Goal: Information Seeking & Learning: Find specific fact

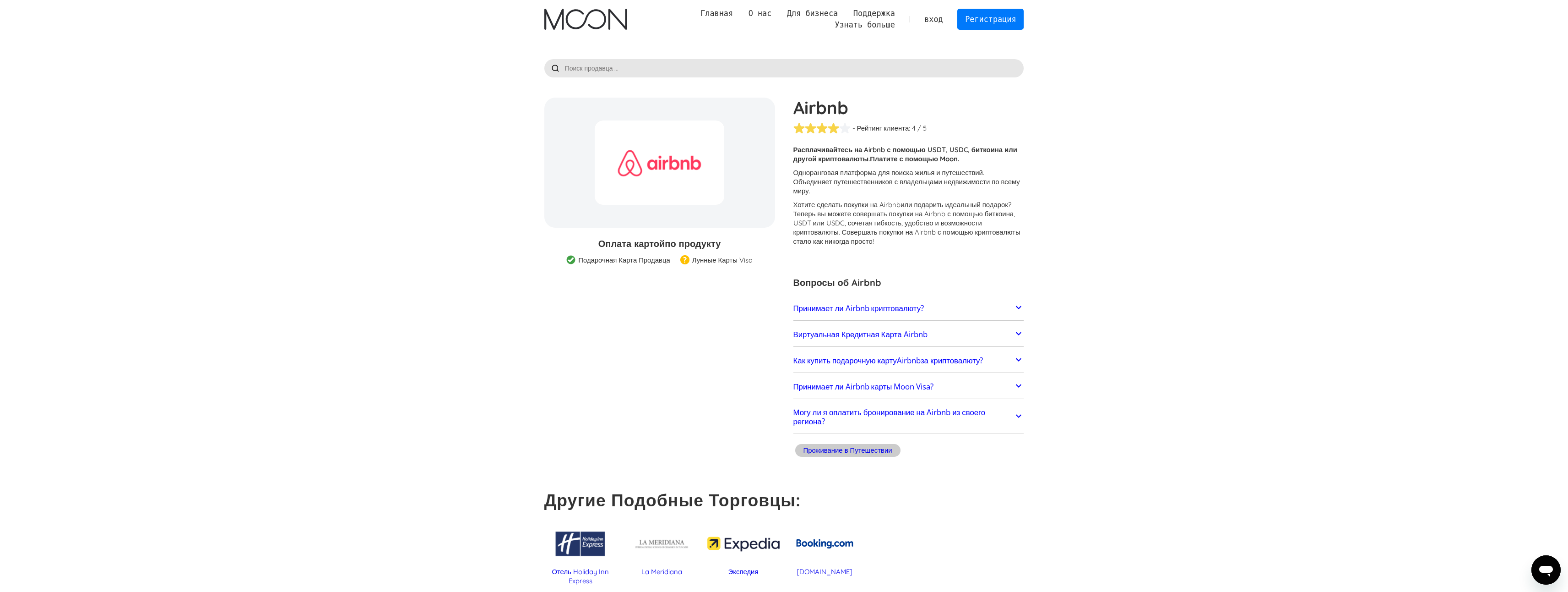
click at [686, 260] on img at bounding box center [685, 260] width 9 height 11
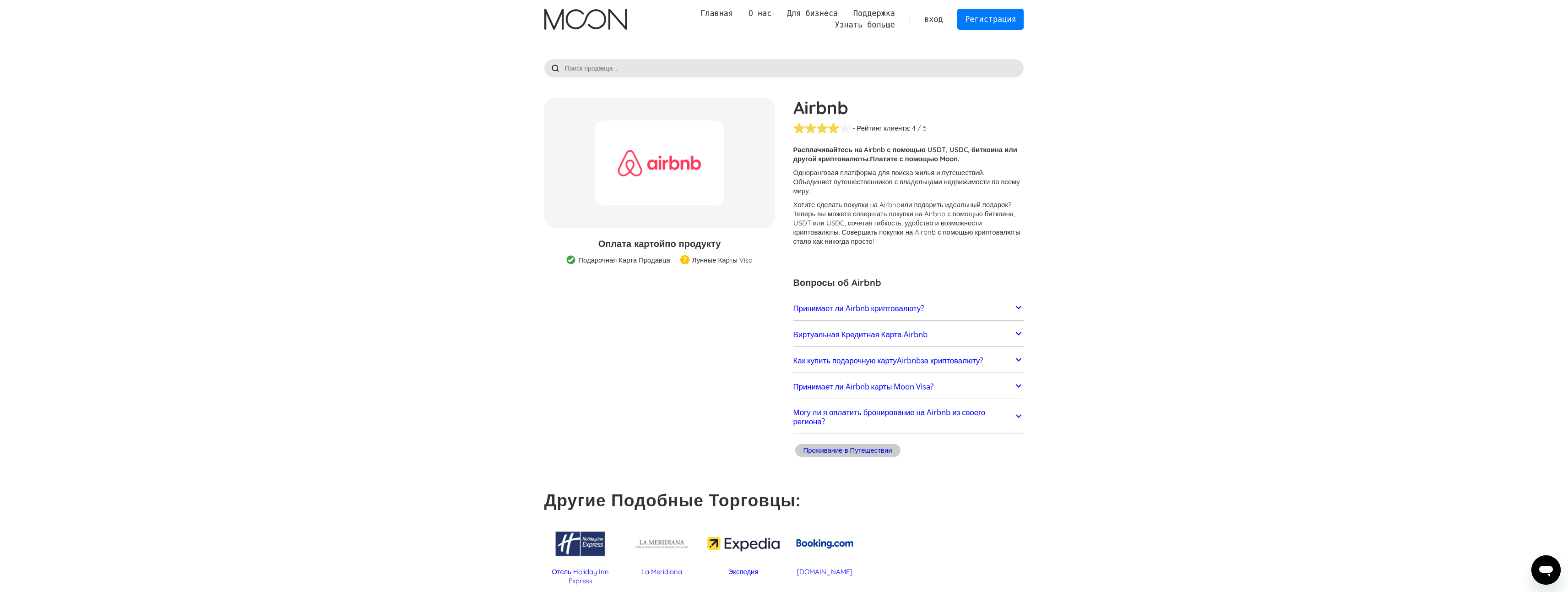
click at [686, 260] on img at bounding box center [685, 260] width 9 height 11
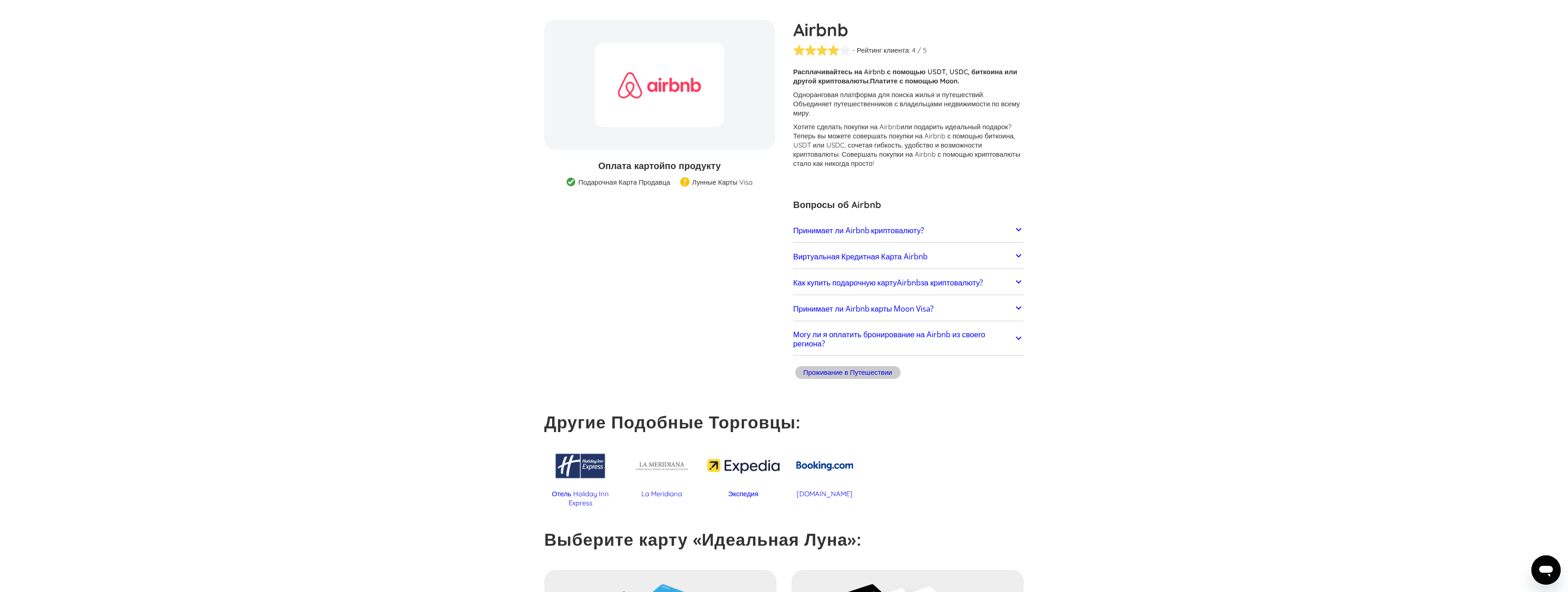
scroll to position [92, 0]
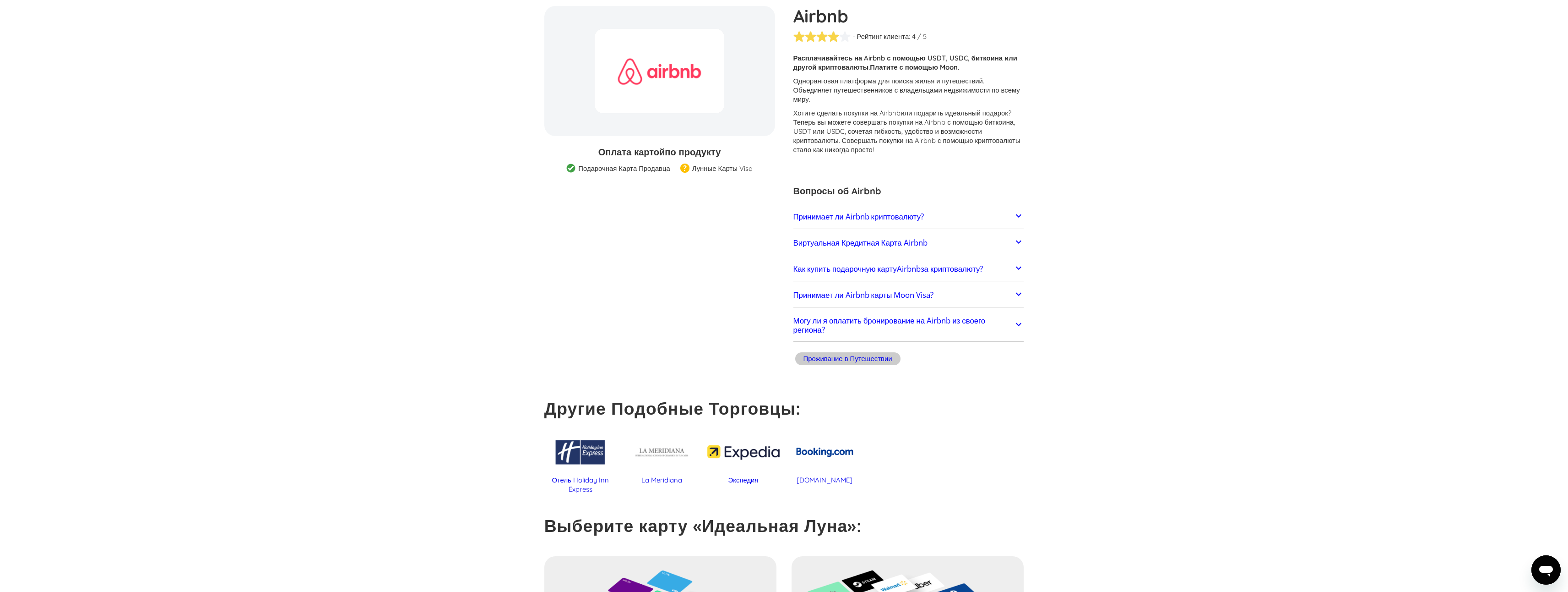
click at [848, 290] on h2 "Принимает ли Airbnb карты Moon Visa?" at bounding box center [863, 294] width 140 height 9
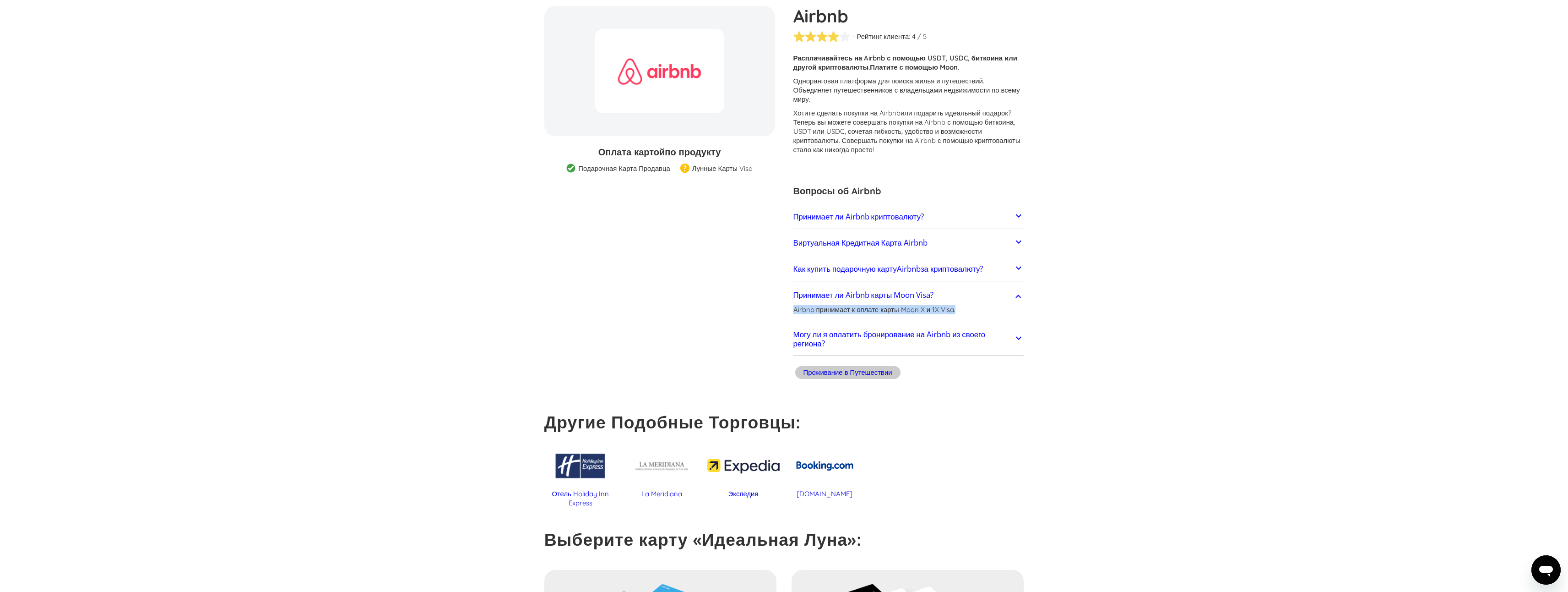
drag, startPoint x: 958, startPoint y: 304, endPoint x: 792, endPoint y: 304, distance: 166.0
click at [792, 304] on div "Airbnb - Рейтинг клиента: ( 🏅 🛡️ 🏅&🛡️ ) 1 5 1.5 2 2.5 3 3.5 4 4.5 5 / 5 Custome…" at bounding box center [903, 193] width 239 height 376
click at [1139, 358] on section "Airbnb % GIFT CARD DISCOUNT Оплата картой по продукту Подарочная Карта Продавца…" at bounding box center [784, 443] width 1568 height 993
click at [933, 335] on h2 "Могу ли я оплатить бронирование на Airbnb из своего региона?" at bounding box center [903, 339] width 220 height 18
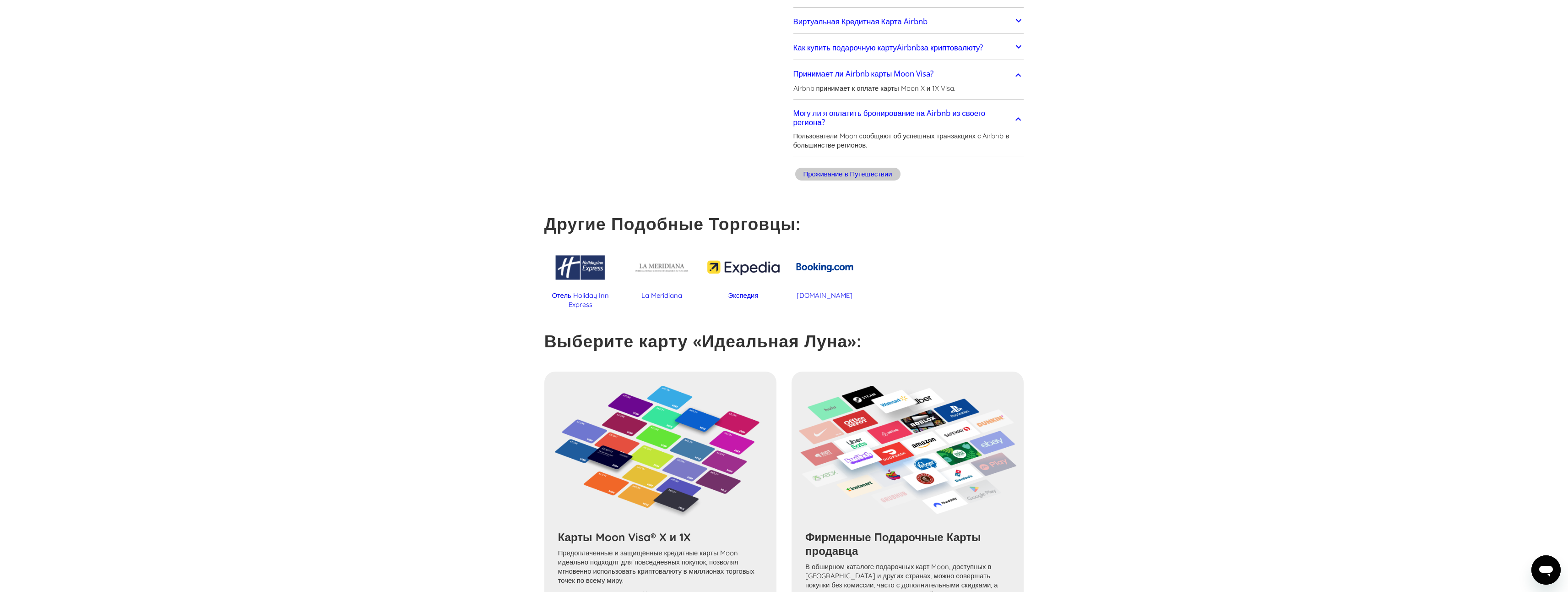
scroll to position [0, 0]
